Goal: Information Seeking & Learning: Learn about a topic

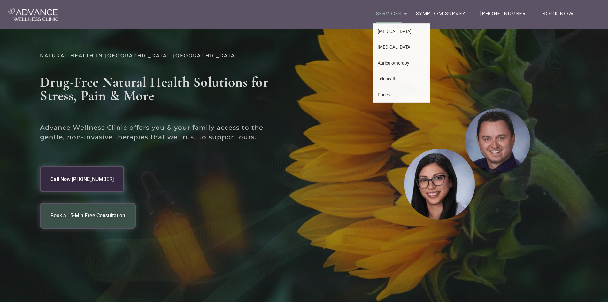
click at [389, 13] on link "Services" at bounding box center [389, 14] width 33 height 19
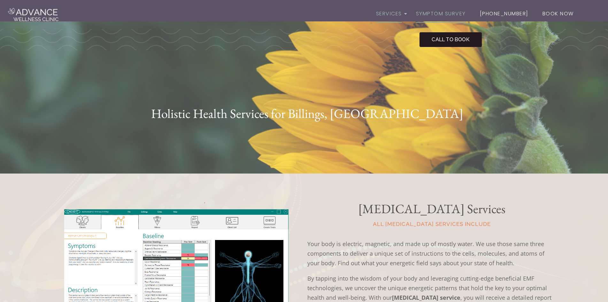
click at [449, 16] on link "Symptom Survey" at bounding box center [440, 14] width 57 height 19
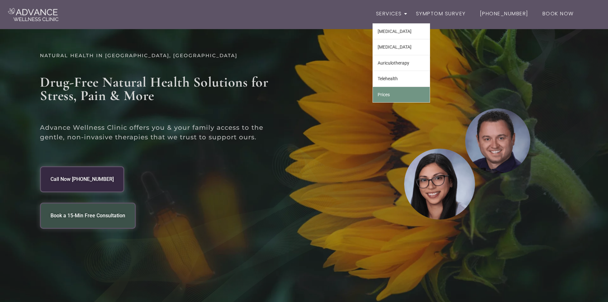
click at [387, 95] on link "Prices" at bounding box center [401, 94] width 57 height 15
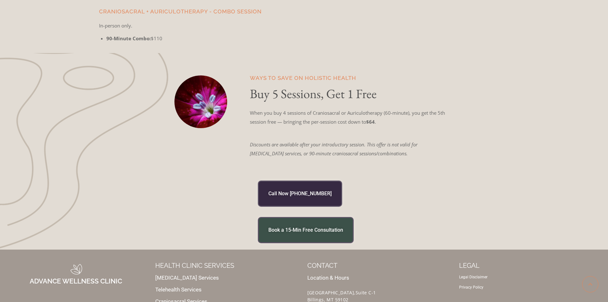
scroll to position [738, 0]
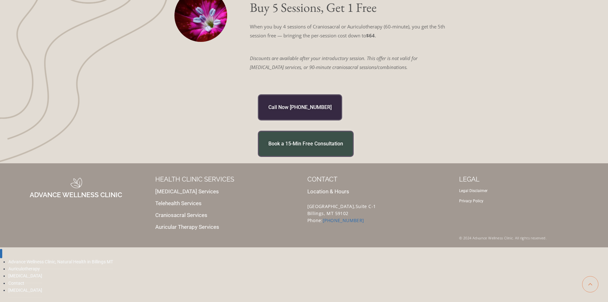
click at [202, 224] on link "Auricular Therapy Services" at bounding box center [187, 227] width 64 height 6
click at [202, 225] on link "Auricular Therapy Services" at bounding box center [187, 227] width 64 height 6
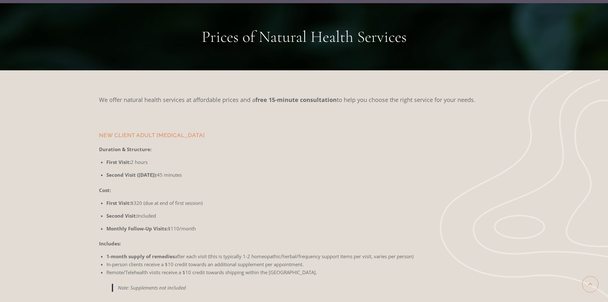
scroll to position [0, 0]
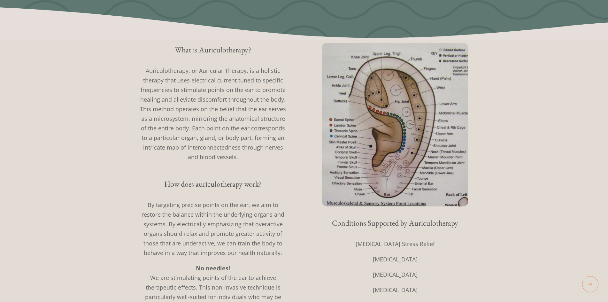
scroll to position [192, 0]
